Goal: Navigation & Orientation: Go to known website

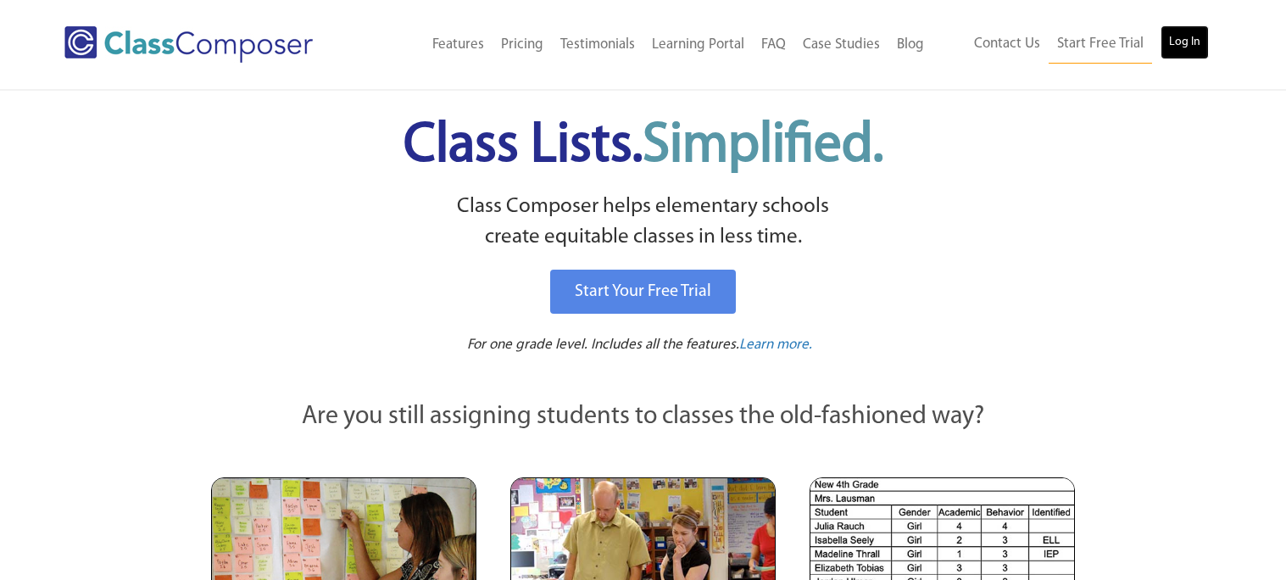
click at [1174, 47] on link "Log In" at bounding box center [1184, 42] width 48 height 34
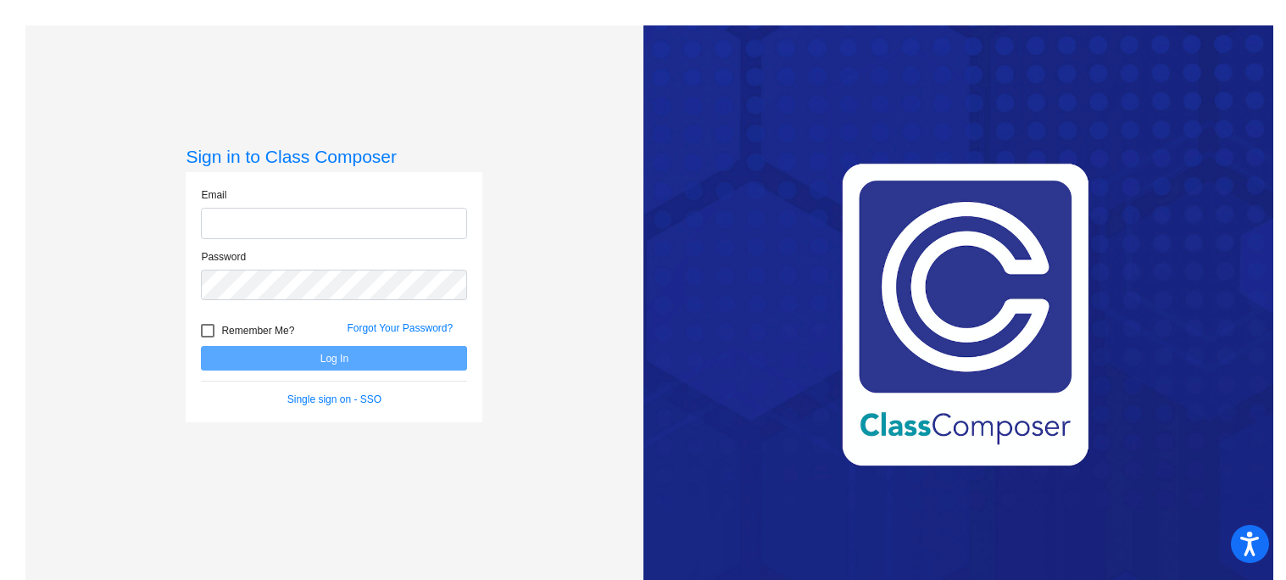
type input "[PERSON_NAME][EMAIL_ADDRESS][PERSON_NAME][DOMAIN_NAME]"
click at [332, 358] on button "Log In" at bounding box center [334, 358] width 266 height 25
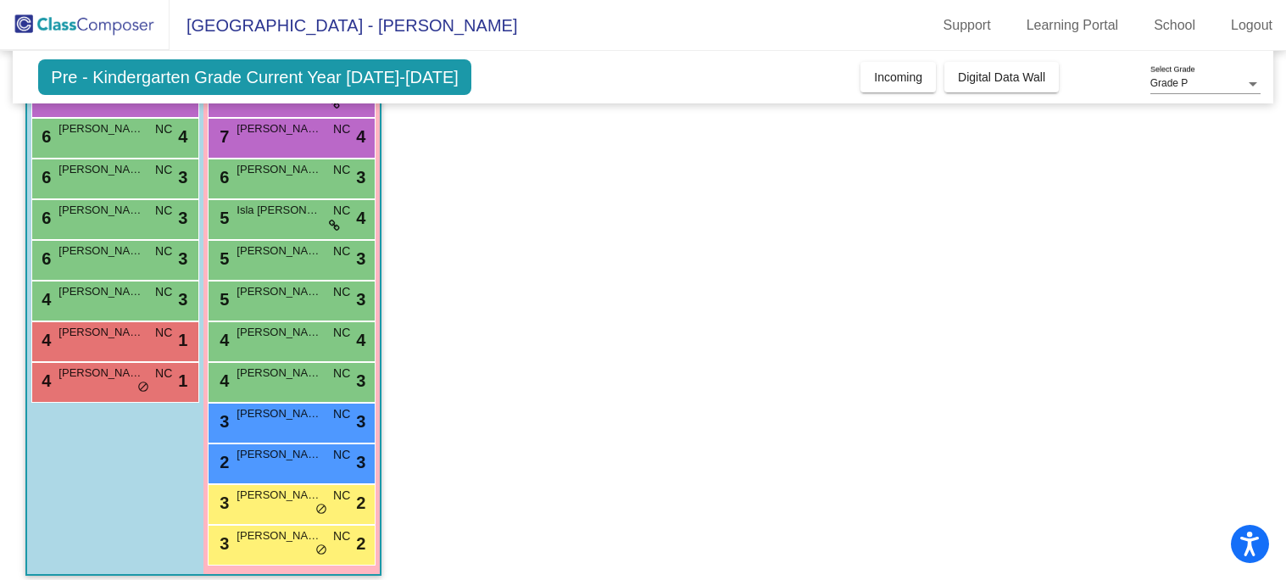
scroll to position [279, 0]
